Goal: Find specific page/section

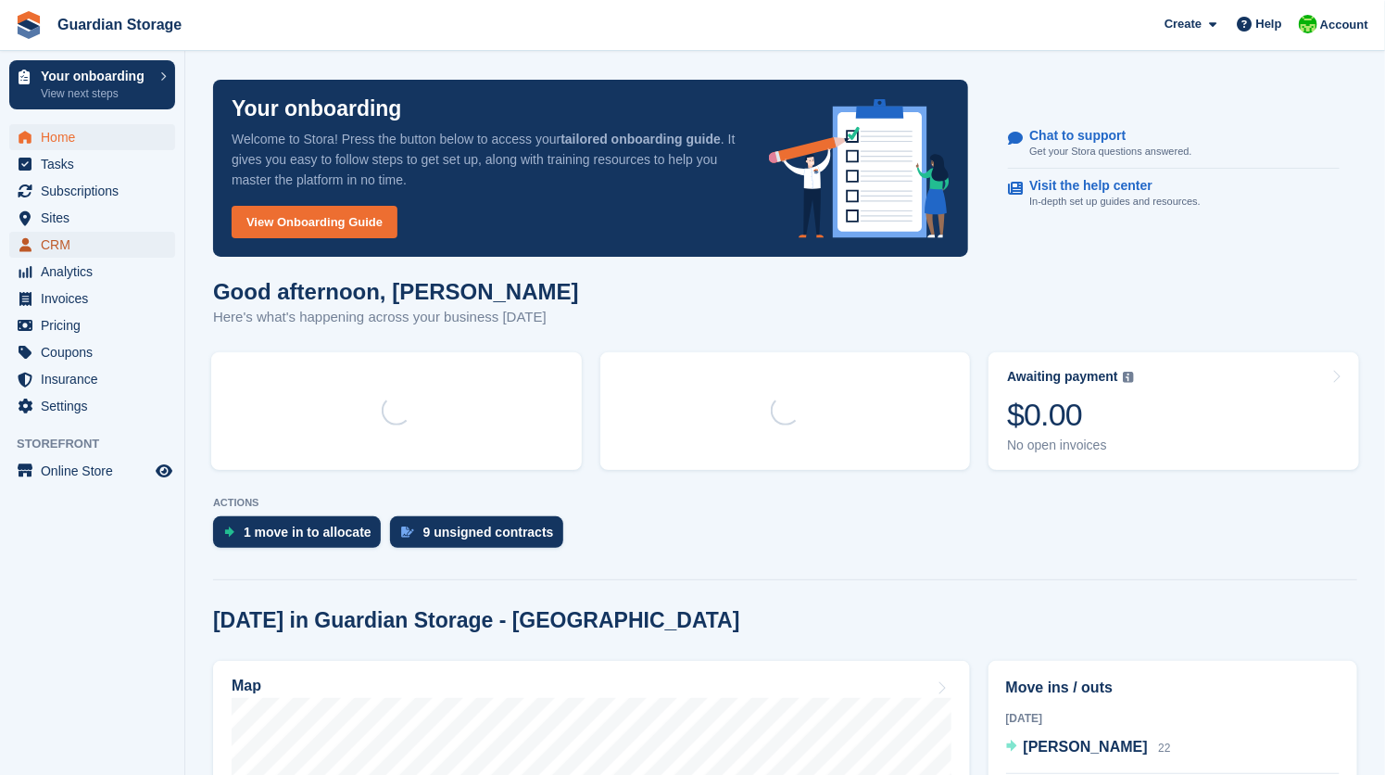
click at [66, 247] on span "CRM" at bounding box center [96, 245] width 111 height 26
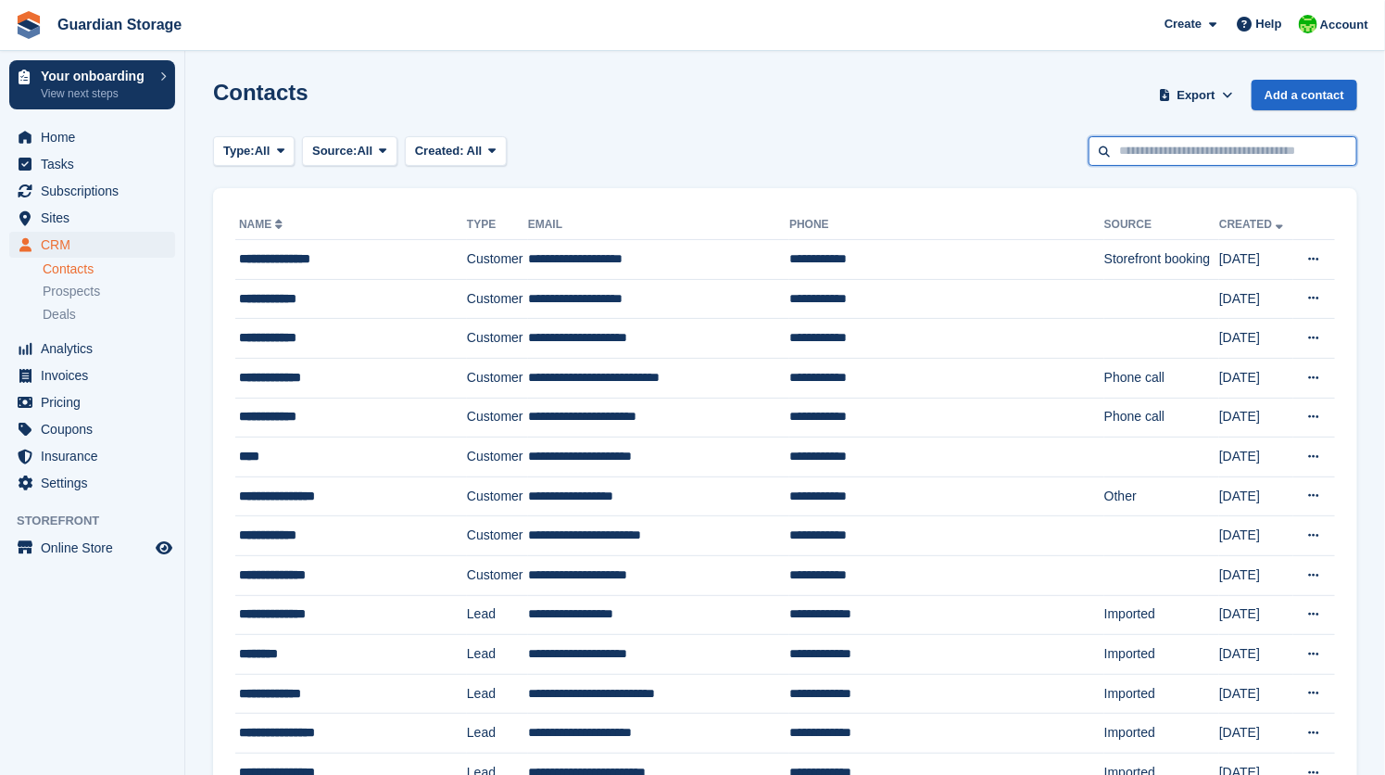
click at [1157, 147] on input "text" at bounding box center [1223, 151] width 269 height 31
type input "****"
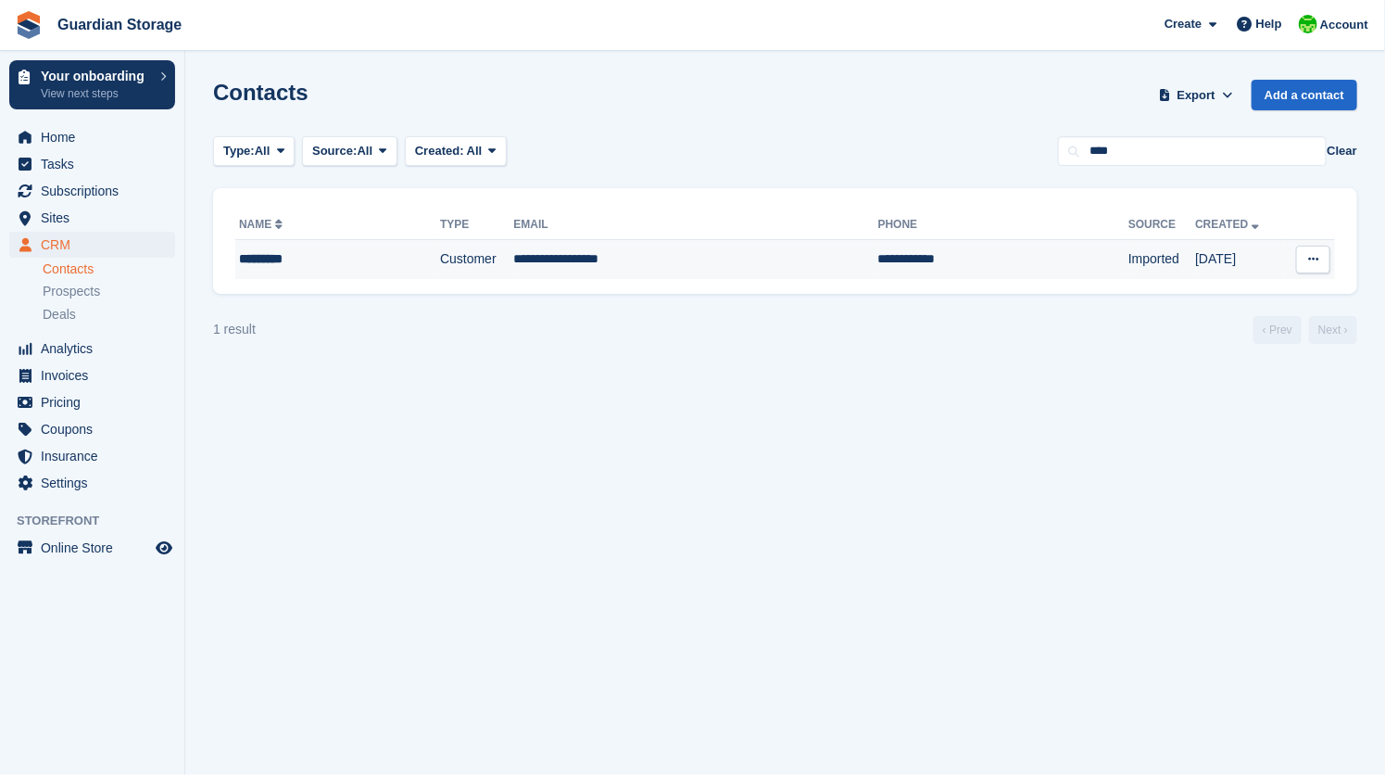
click at [451, 263] on td "Customer" at bounding box center [476, 259] width 73 height 39
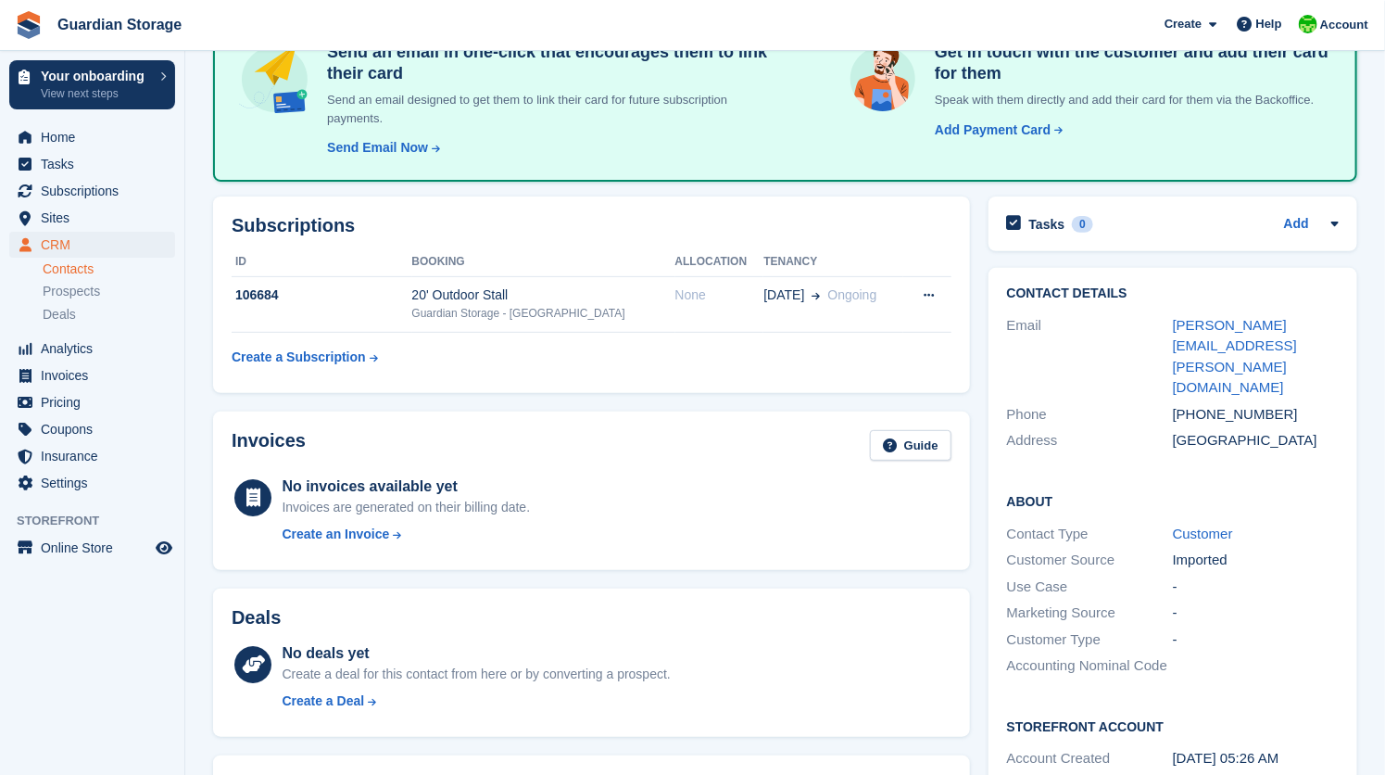
scroll to position [125, 0]
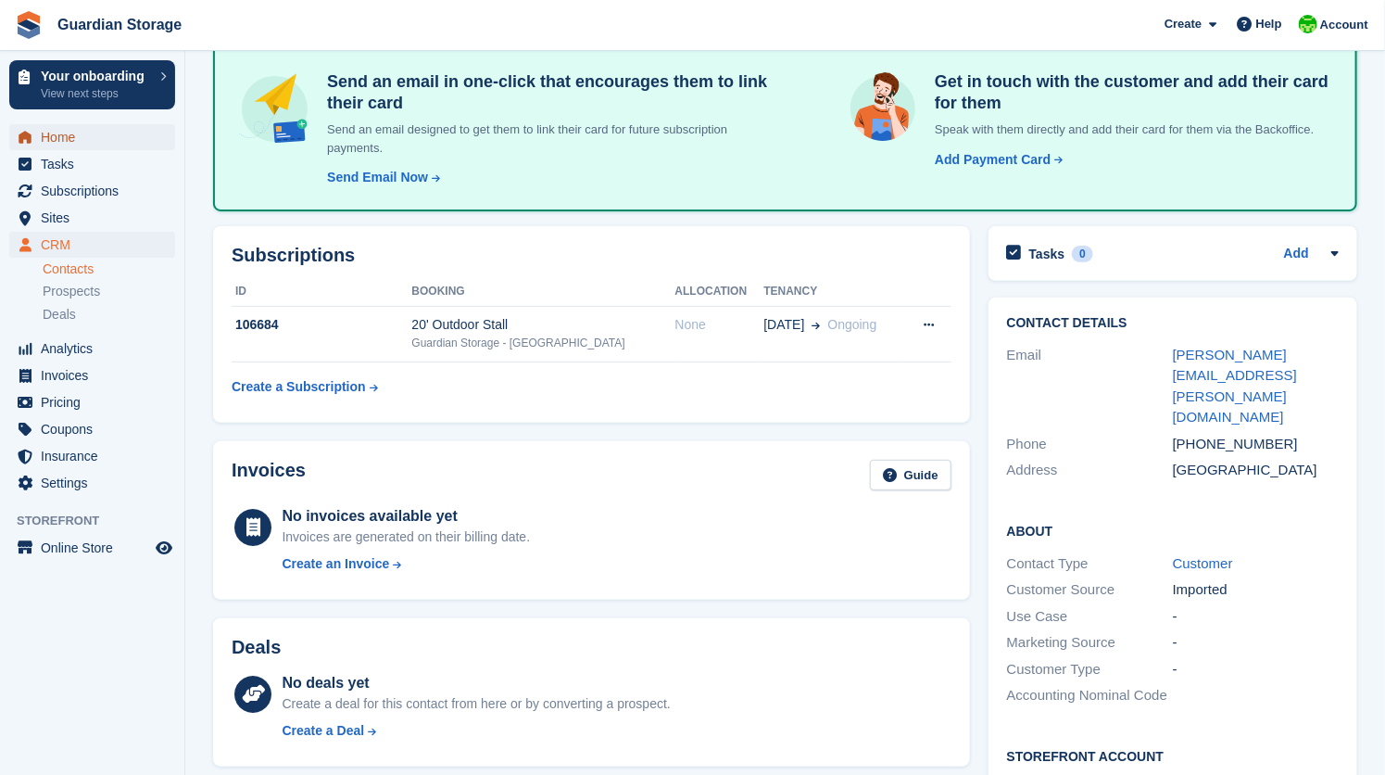
click at [61, 132] on span "Home" at bounding box center [96, 137] width 111 height 26
